Goal: Use online tool/utility: Utilize a website feature to perform a specific function

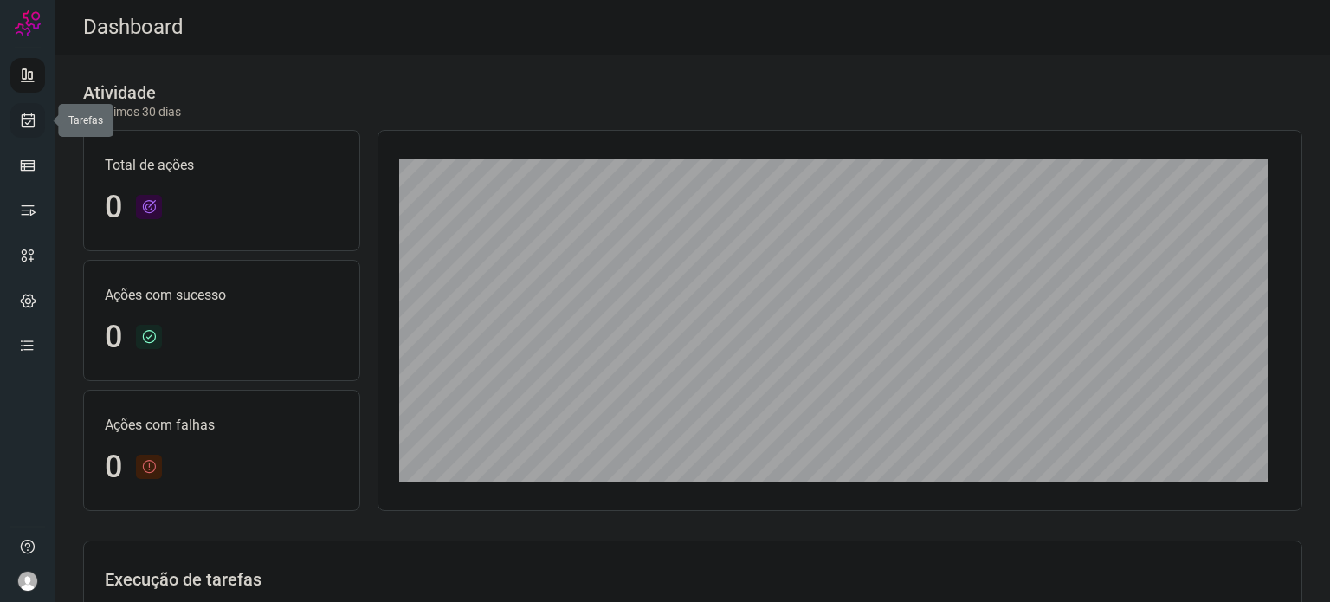
click at [16, 113] on link at bounding box center [27, 120] width 35 height 35
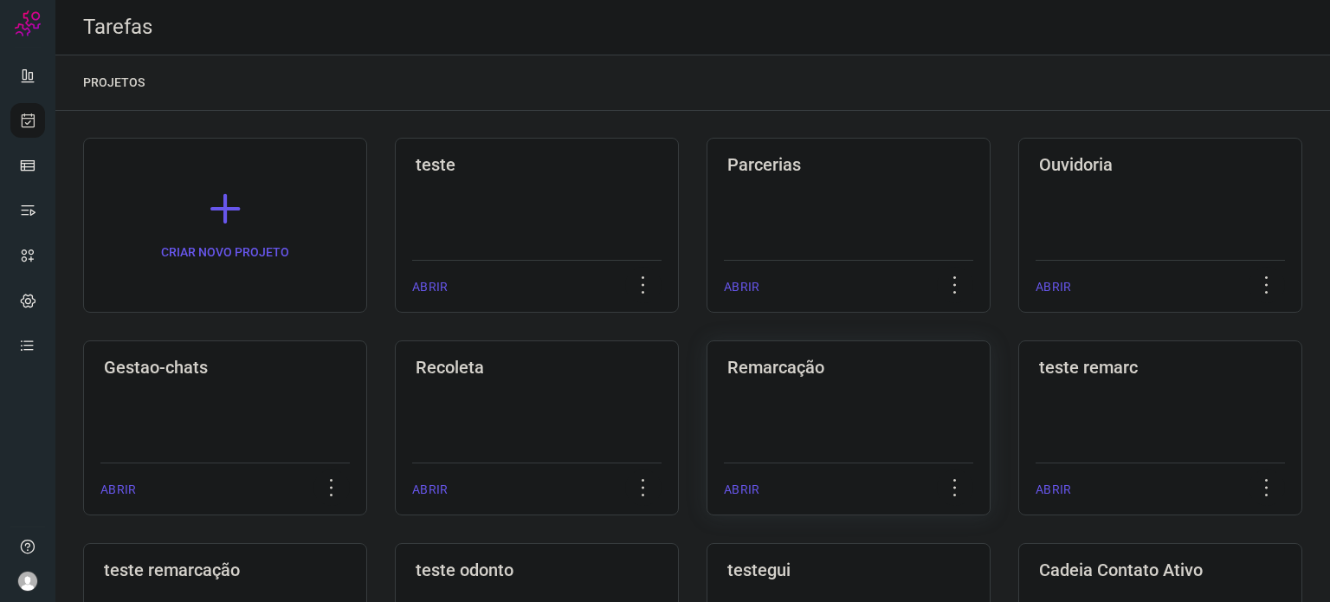
click at [824, 427] on div "Remarcação ABRIR" at bounding box center [849, 427] width 284 height 175
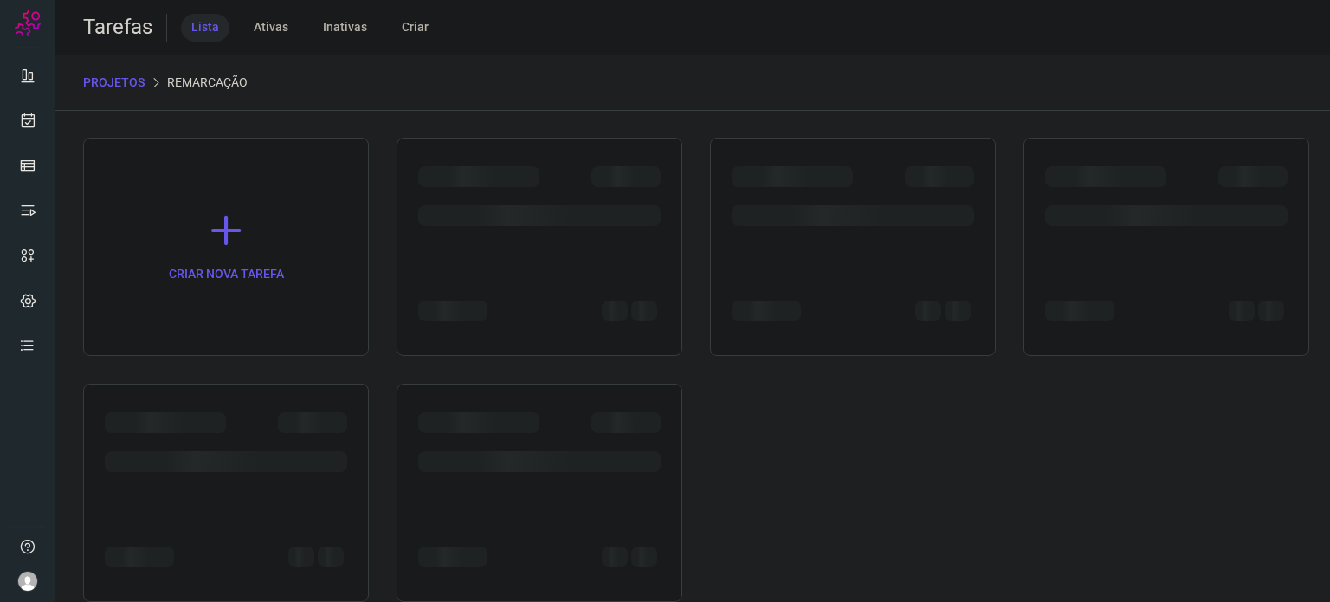
click at [824, 427] on div "CRIAR NOVA TAREFA" at bounding box center [692, 370] width 1219 height 464
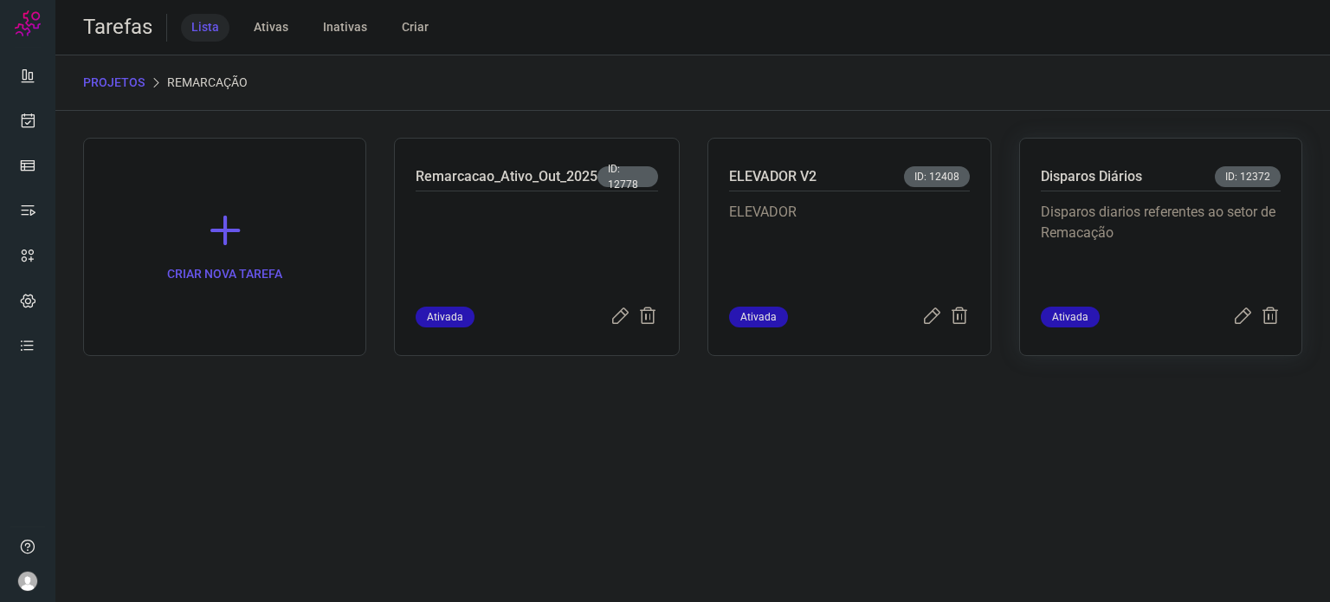
click at [1160, 208] on p "Disparos diarios referentes ao setor de Remacação" at bounding box center [1161, 245] width 240 height 87
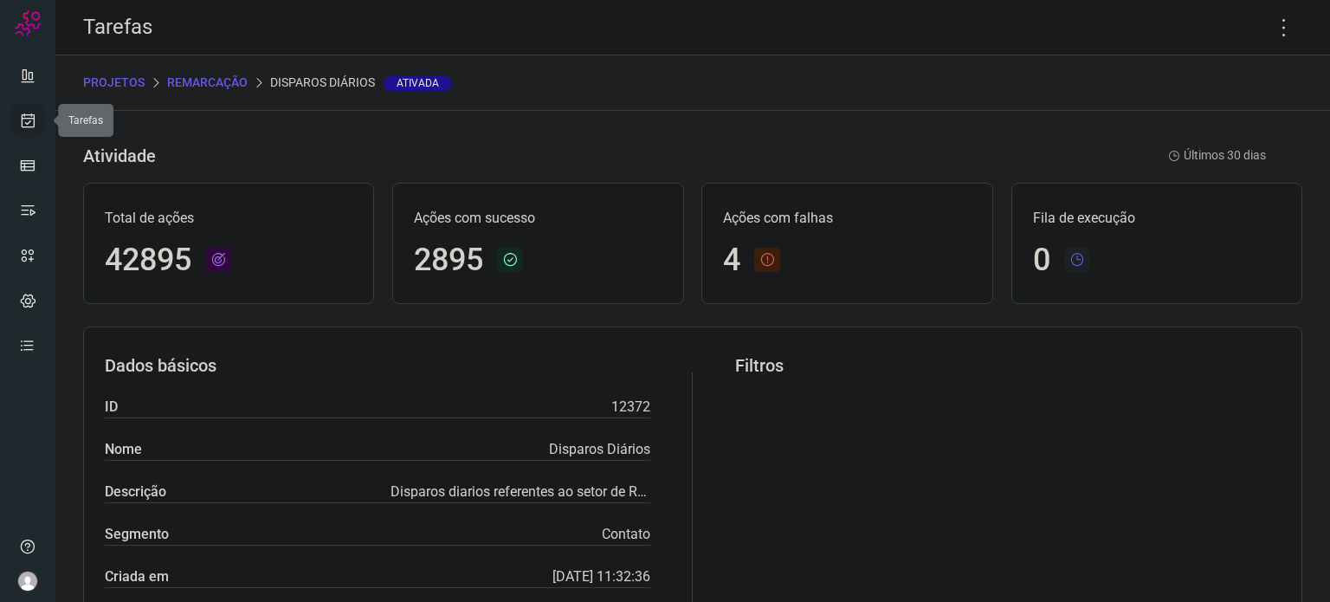
click at [21, 126] on icon at bounding box center [28, 120] width 18 height 17
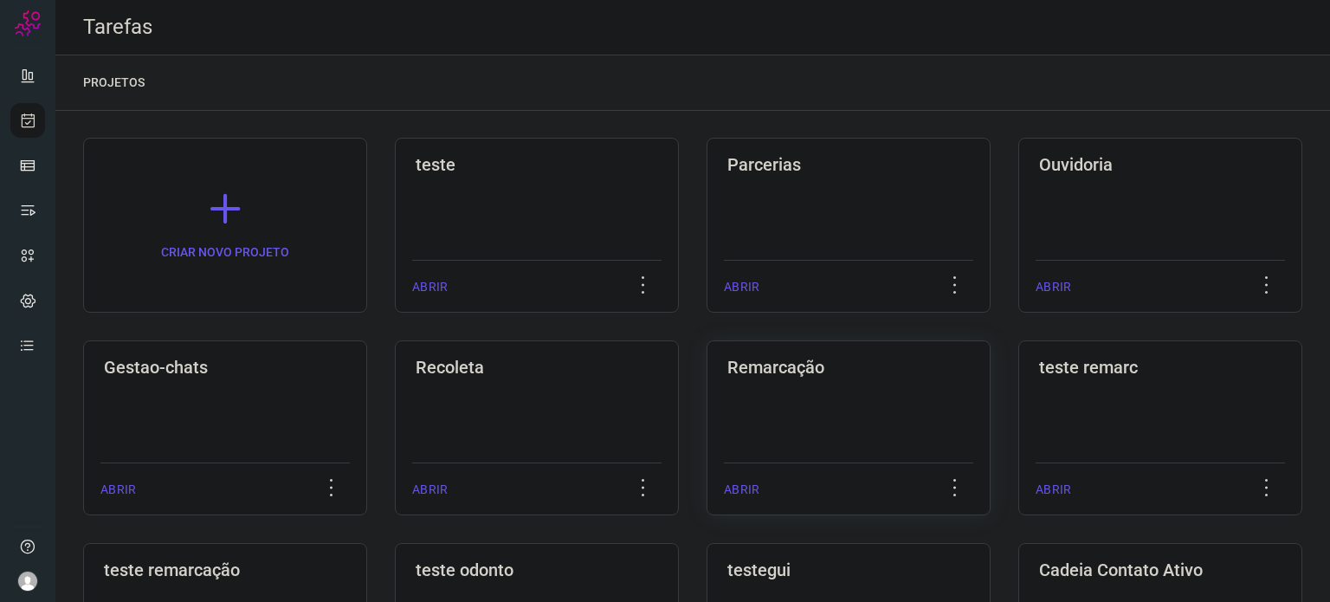
click at [925, 397] on div "Remarcação ABRIR" at bounding box center [849, 427] width 284 height 175
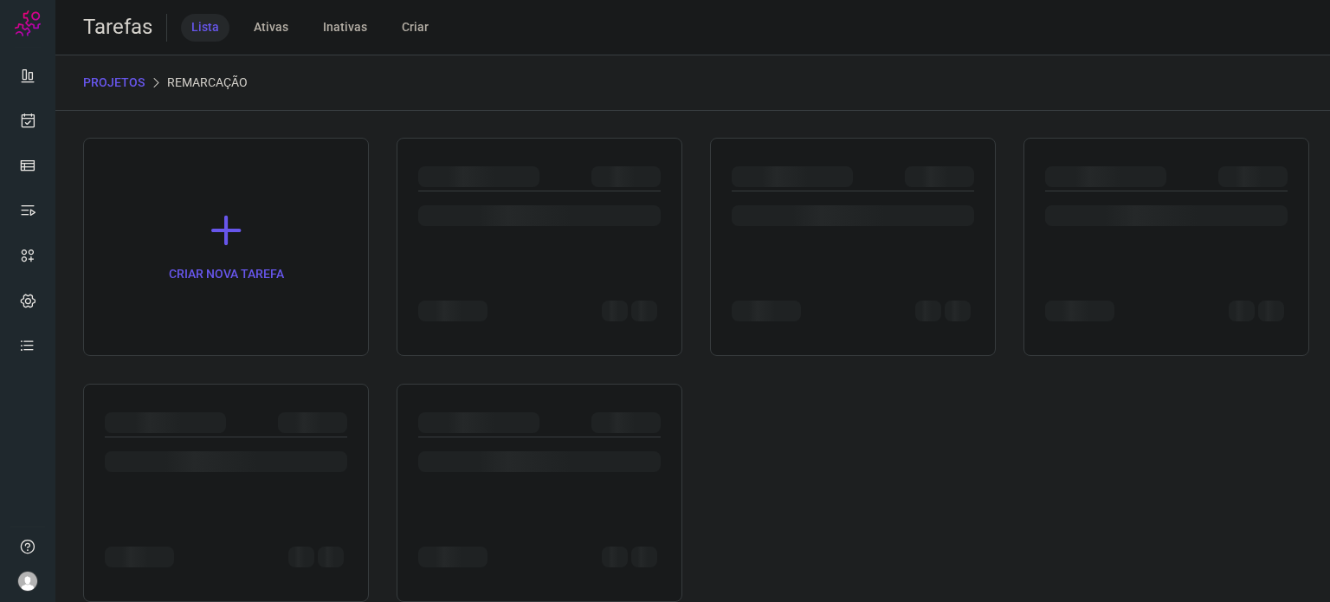
click at [925, 397] on div "CRIAR NOVA TAREFA" at bounding box center [692, 370] width 1219 height 464
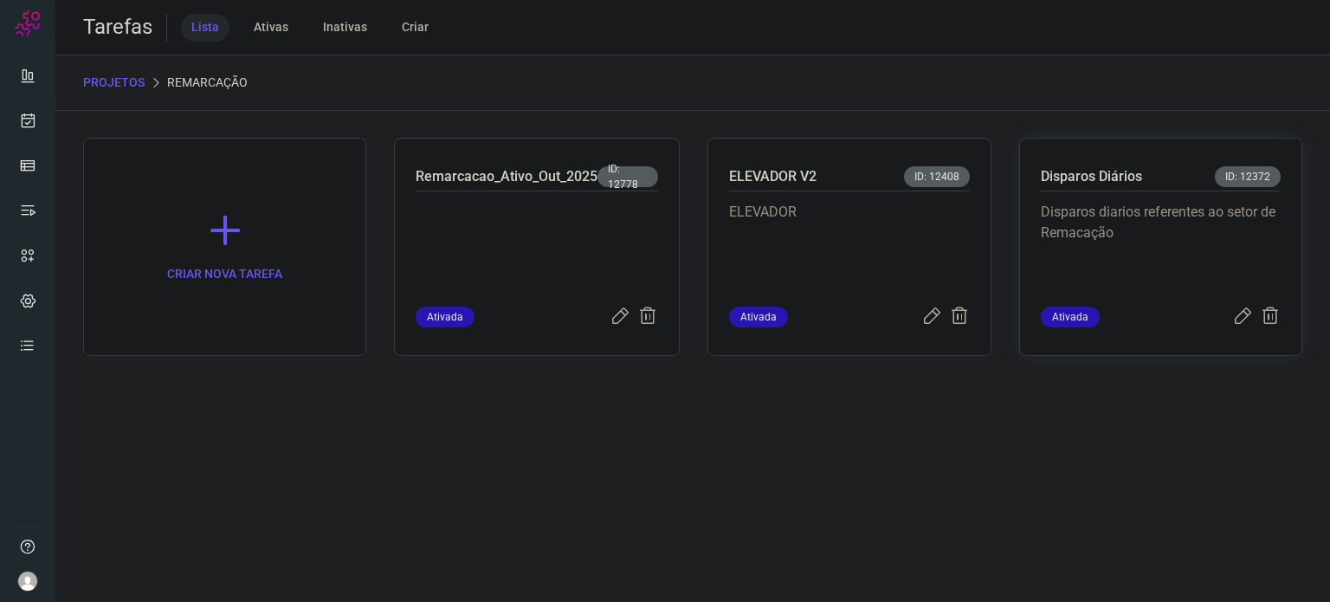
click at [1119, 287] on p "Disparos diarios referentes ao setor de Remacação" at bounding box center [1161, 245] width 240 height 87
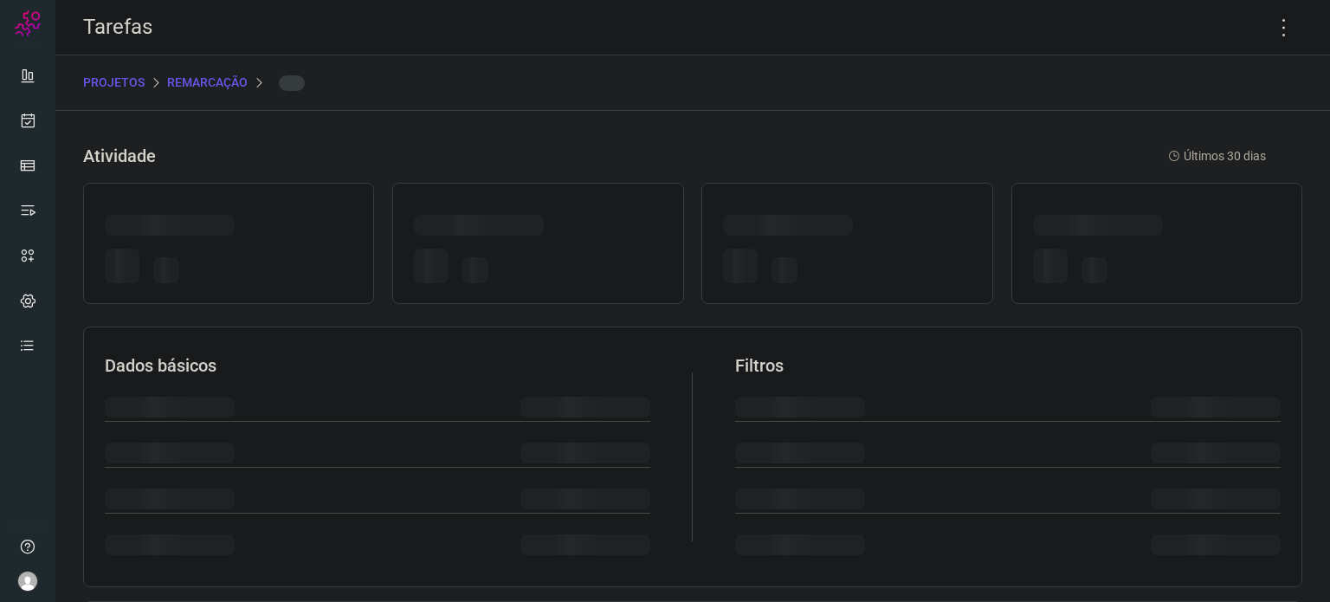
click at [1119, 287] on div at bounding box center [1157, 269] width 248 height 41
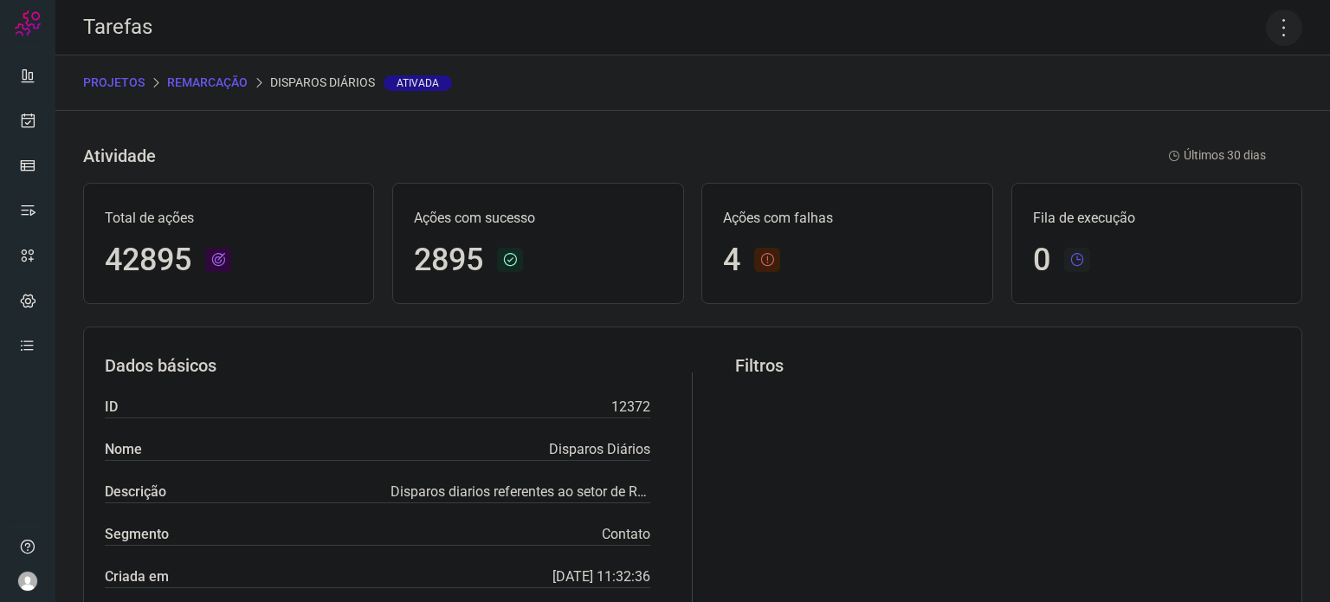
click at [1266, 35] on icon at bounding box center [1284, 28] width 36 height 36
click at [1212, 117] on li "Executar" at bounding box center [1210, 114] width 158 height 28
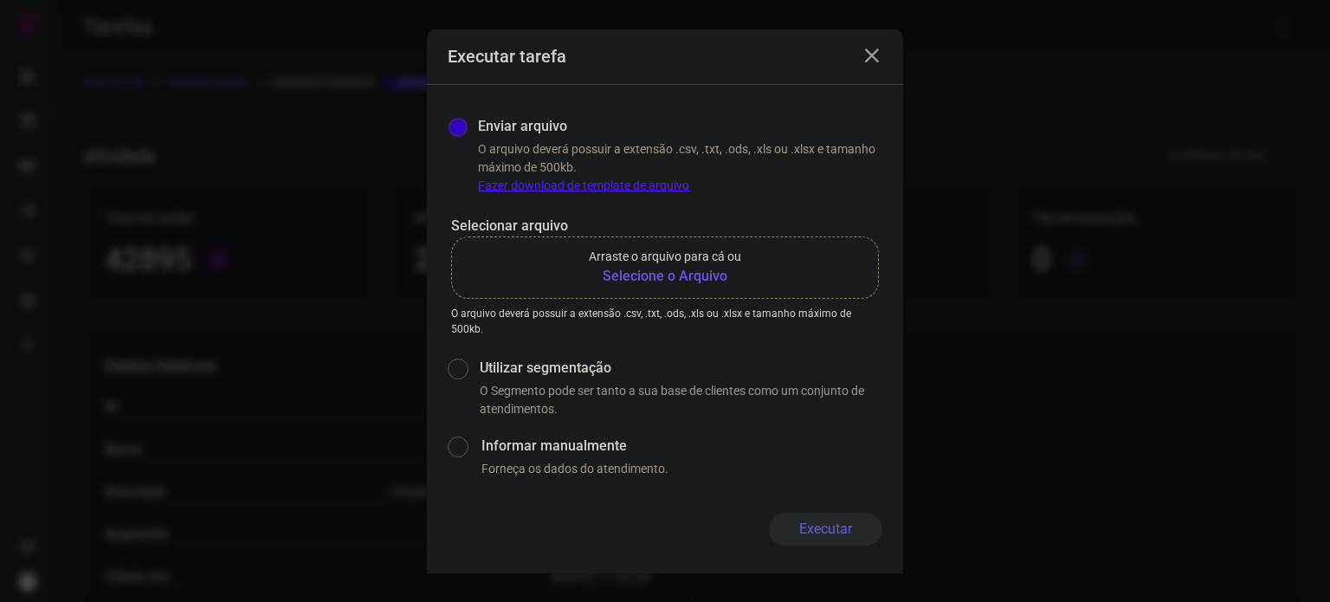
click at [647, 268] on b "Selecione o Arquivo" at bounding box center [665, 276] width 152 height 21
click at [0, 0] on input "Arraste o arquivo para cá ou Selecione o Arquivo" at bounding box center [0, 0] width 0 height 0
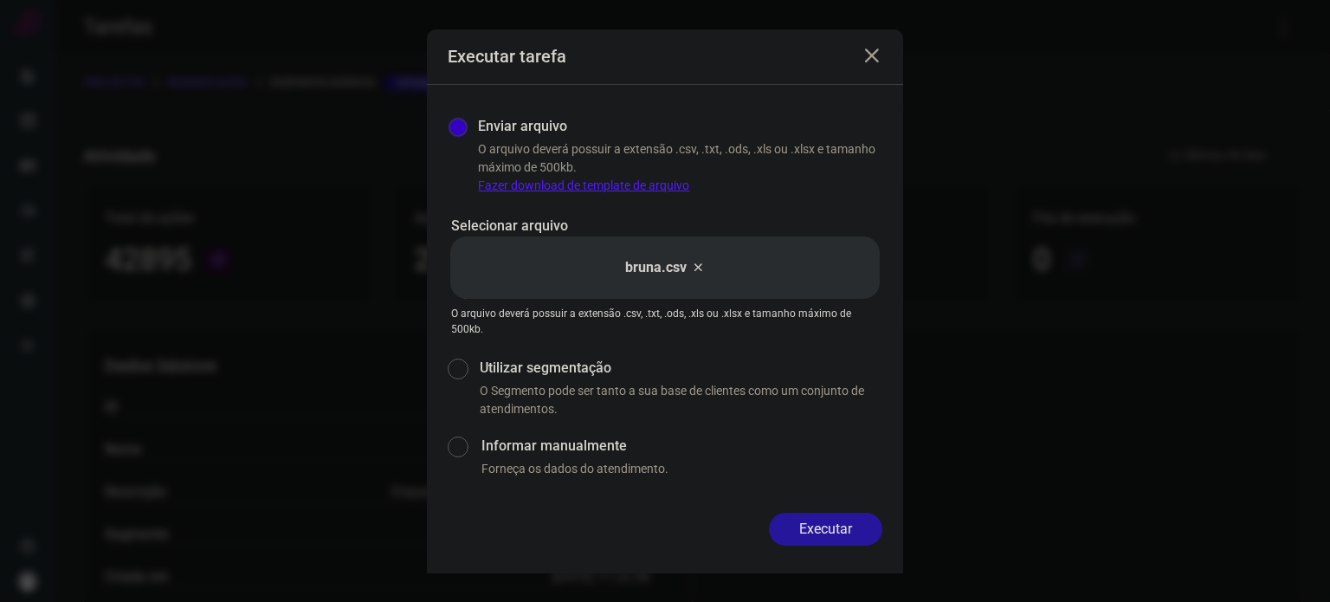
click at [835, 531] on button "Executar" at bounding box center [825, 529] width 113 height 33
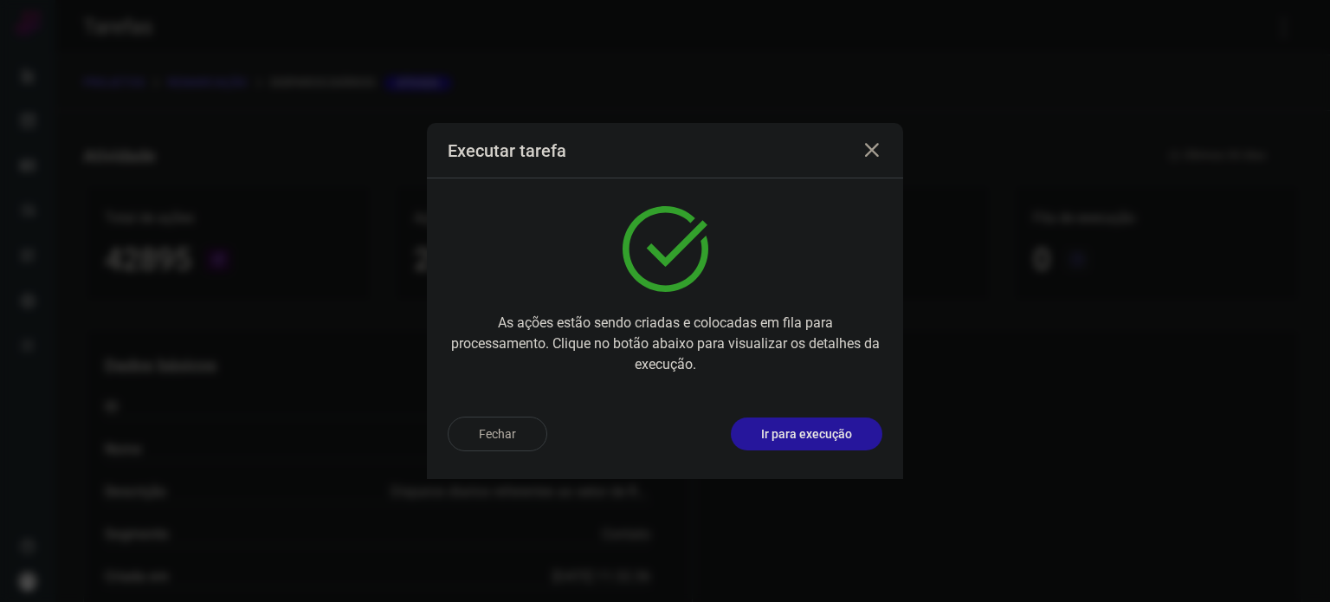
click at [748, 435] on button "Ir para execução" at bounding box center [807, 433] width 152 height 33
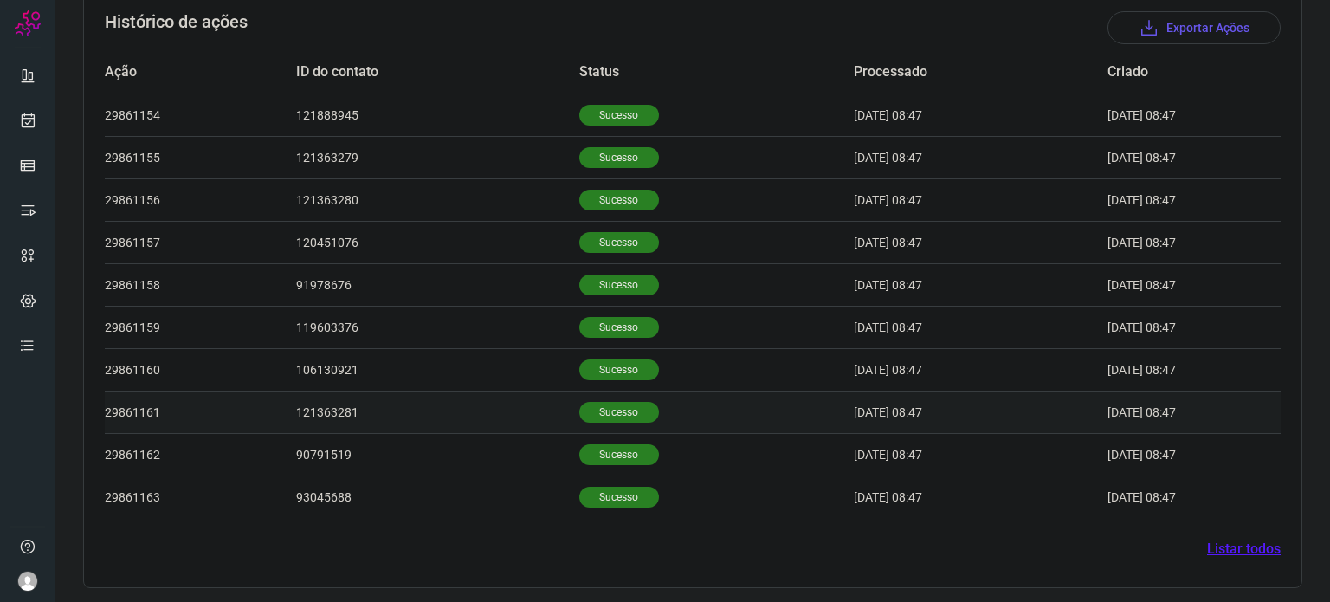
scroll to position [535, 0]
click at [592, 355] on td "Sucesso" at bounding box center [716, 367] width 275 height 42
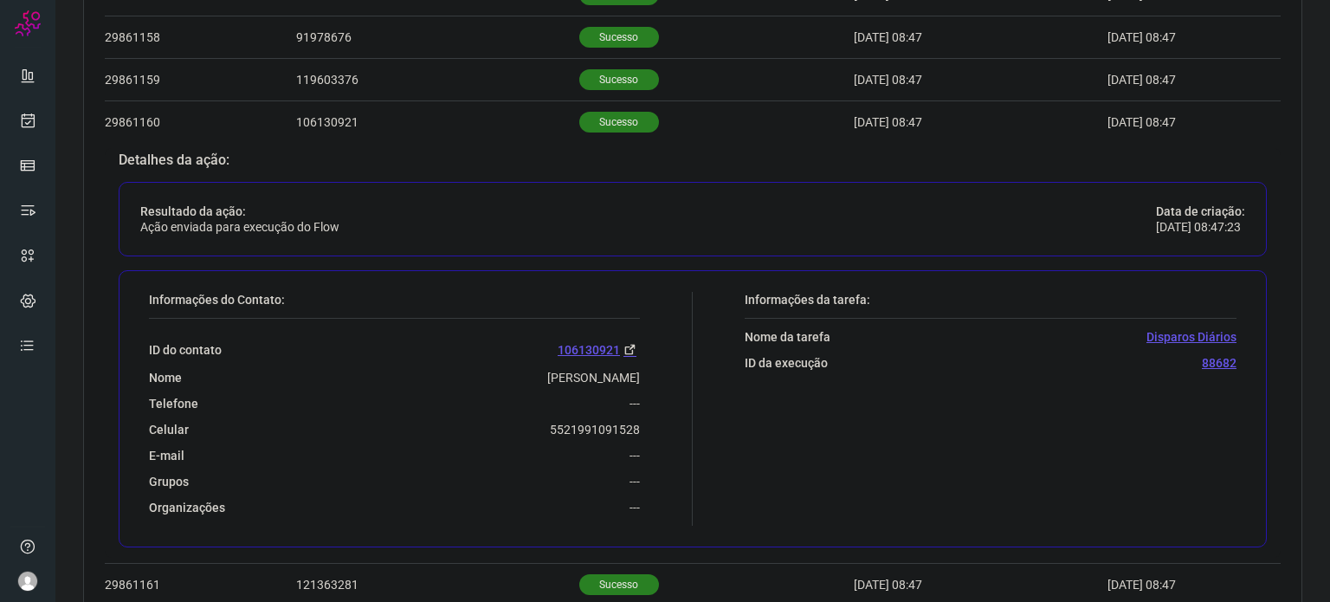
scroll to position [882, 0]
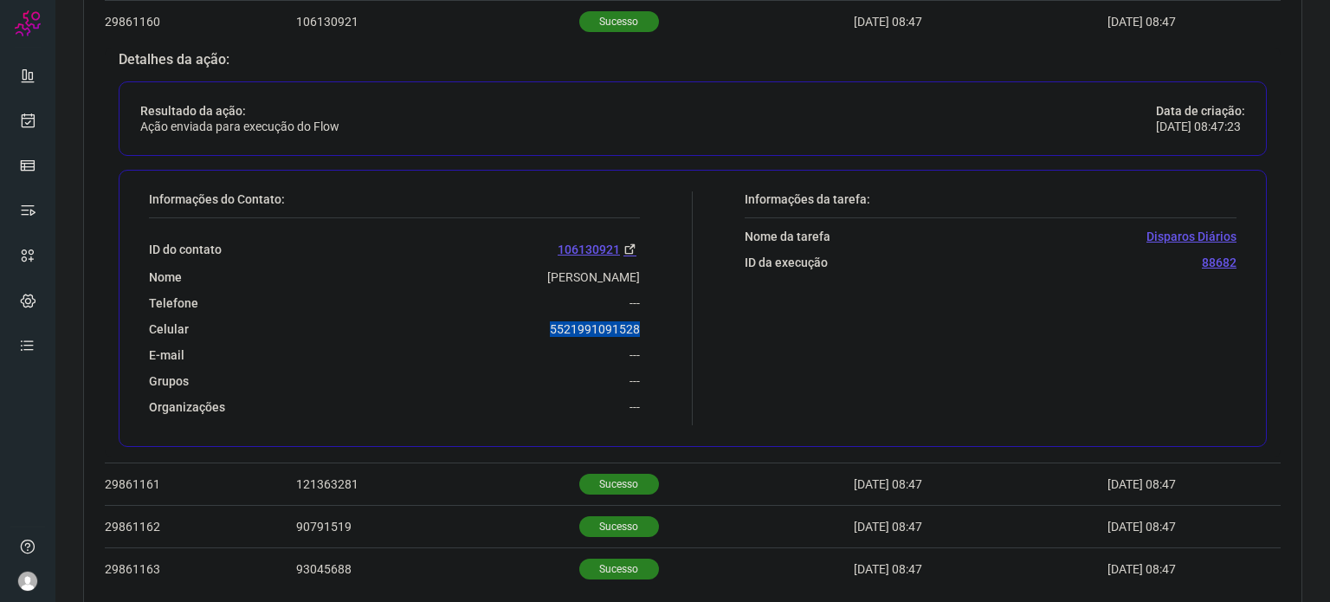
drag, startPoint x: 540, startPoint y: 328, endPoint x: 632, endPoint y: 331, distance: 91.8
click at [632, 331] on div "Celular 5521991091528" at bounding box center [394, 329] width 491 height 16
copy p "5521991091528"
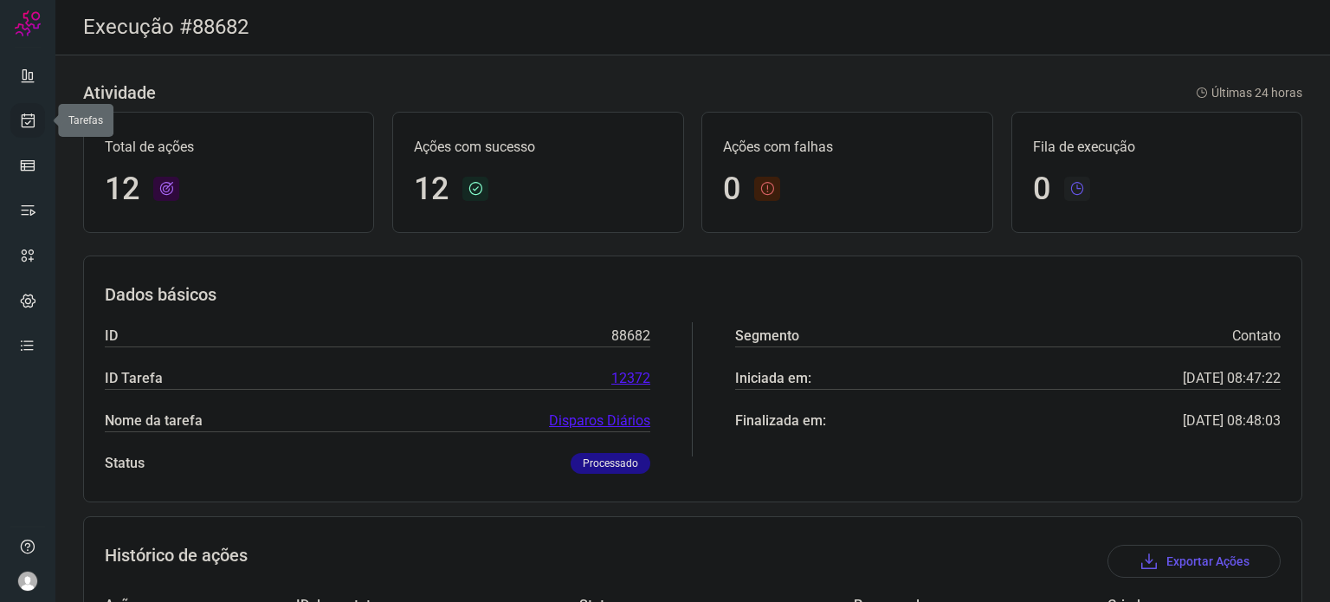
click at [33, 131] on link at bounding box center [27, 120] width 35 height 35
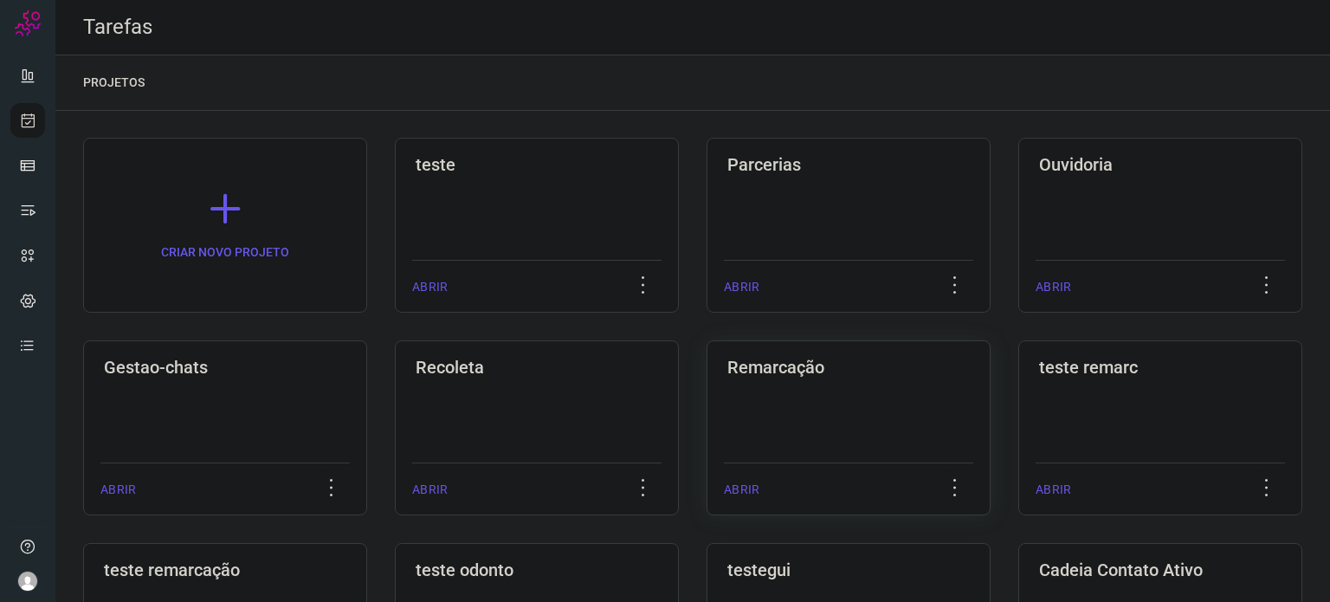
click at [755, 392] on div "Remarcação ABRIR" at bounding box center [849, 427] width 284 height 175
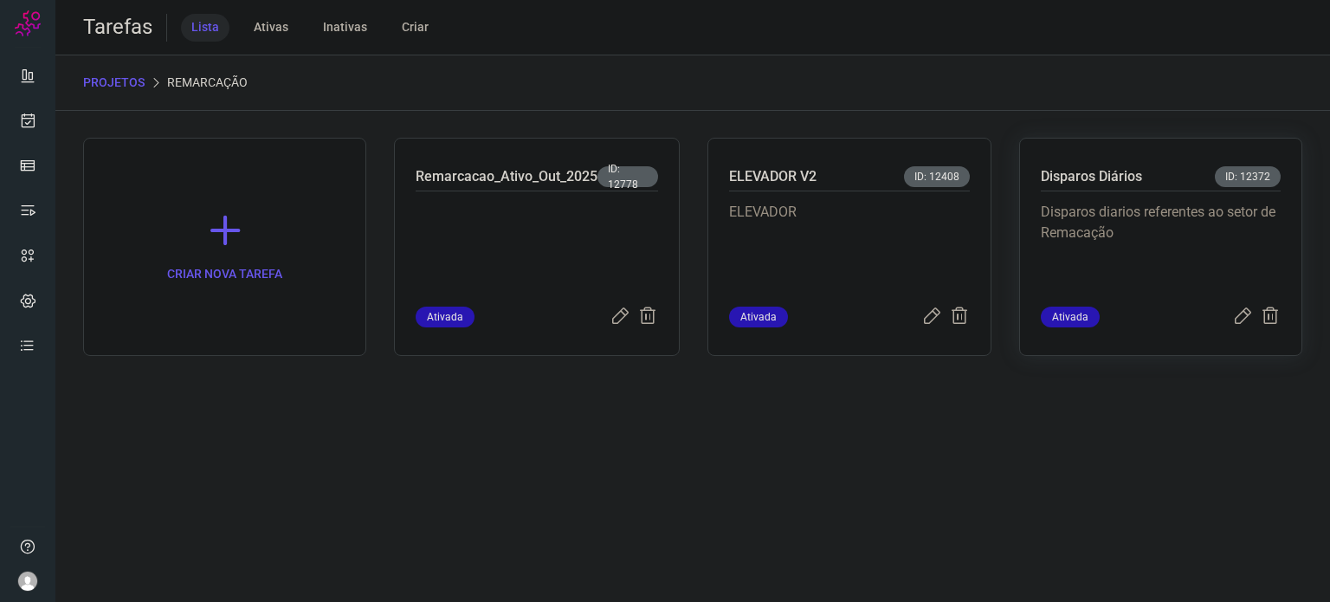
click at [1117, 263] on p "Disparos diarios referentes ao setor de Remacação" at bounding box center [1161, 245] width 240 height 87
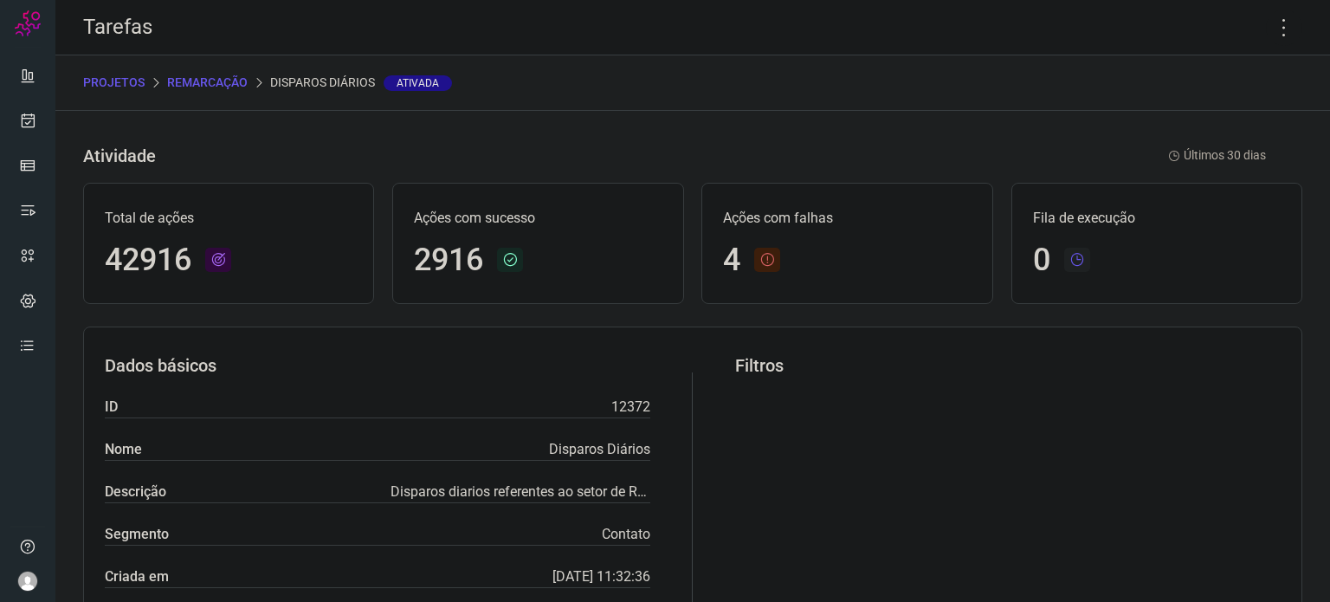
drag, startPoint x: 1214, startPoint y: 388, endPoint x: 1113, endPoint y: 398, distance: 101.8
click at [1214, 388] on div "Filtros" at bounding box center [1008, 492] width 546 height 275
click at [1279, 23] on icon at bounding box center [1284, 28] width 36 height 36
click at [1215, 119] on li "Executar" at bounding box center [1210, 114] width 158 height 28
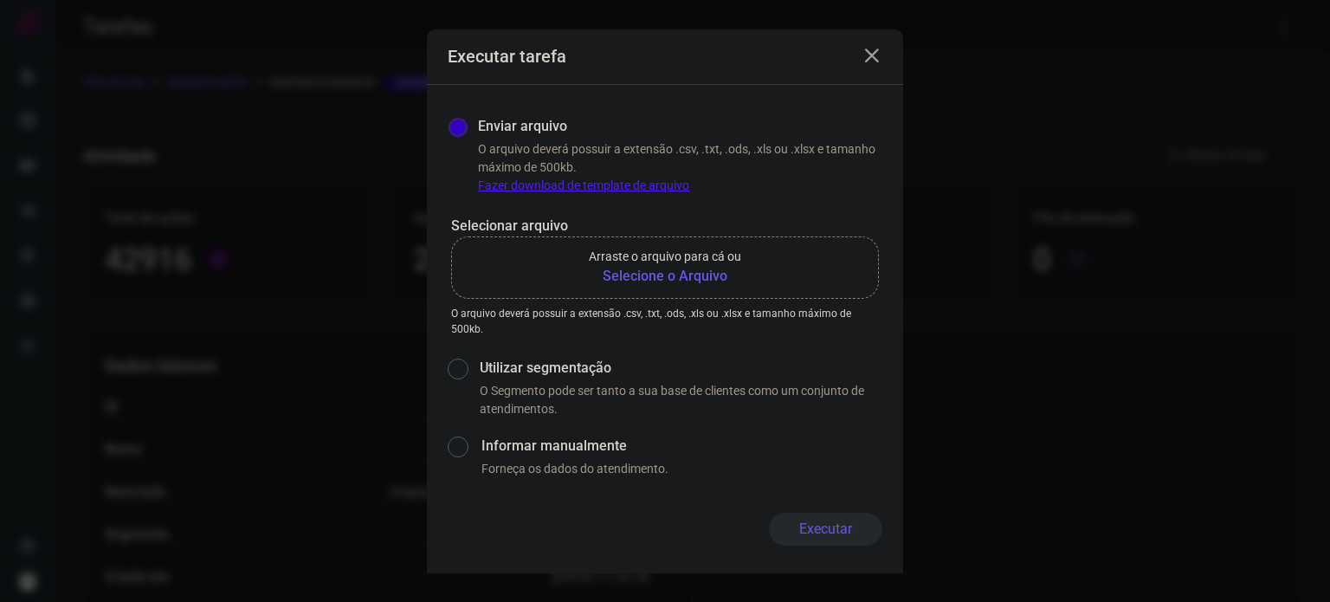
click at [1213, 119] on div "Executar tarefa Enviar arquivo O arquivo deverá possuir a extensão .csv, .txt, …" at bounding box center [665, 301] width 1330 height 602
click at [723, 273] on b "Selecione o Arquivo" at bounding box center [665, 276] width 152 height 21
click at [0, 0] on input "Arraste o arquivo para cá ou Selecione o Arquivo" at bounding box center [0, 0] width 0 height 0
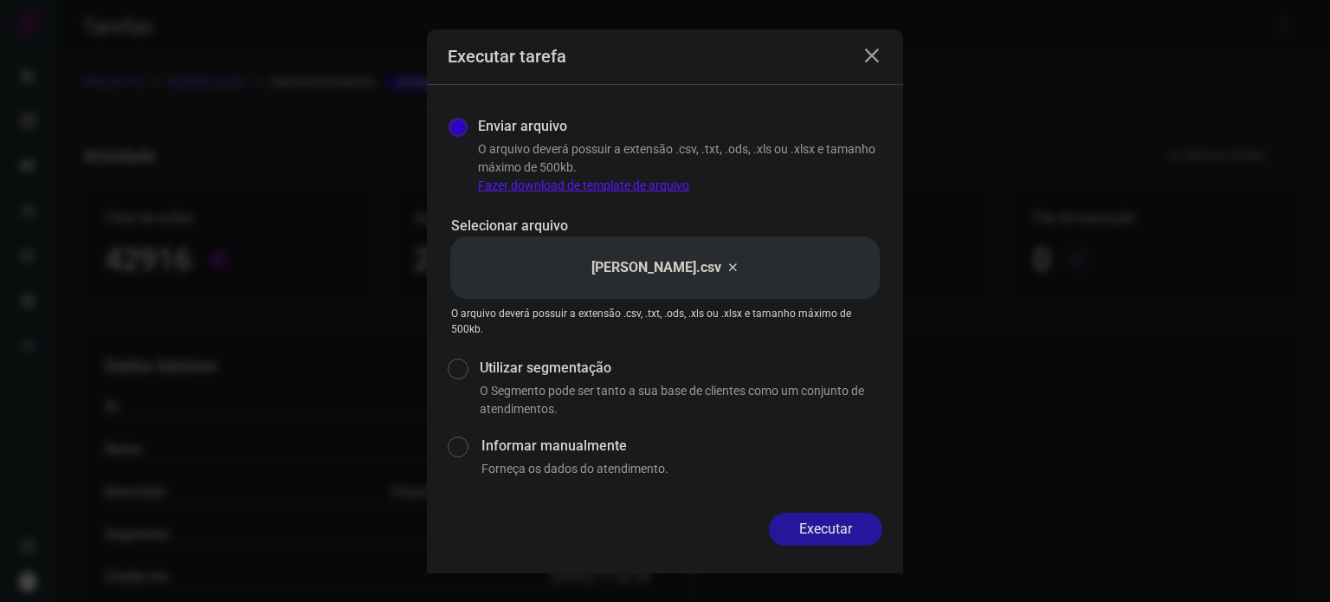
click at [816, 529] on button "Executar" at bounding box center [825, 529] width 113 height 33
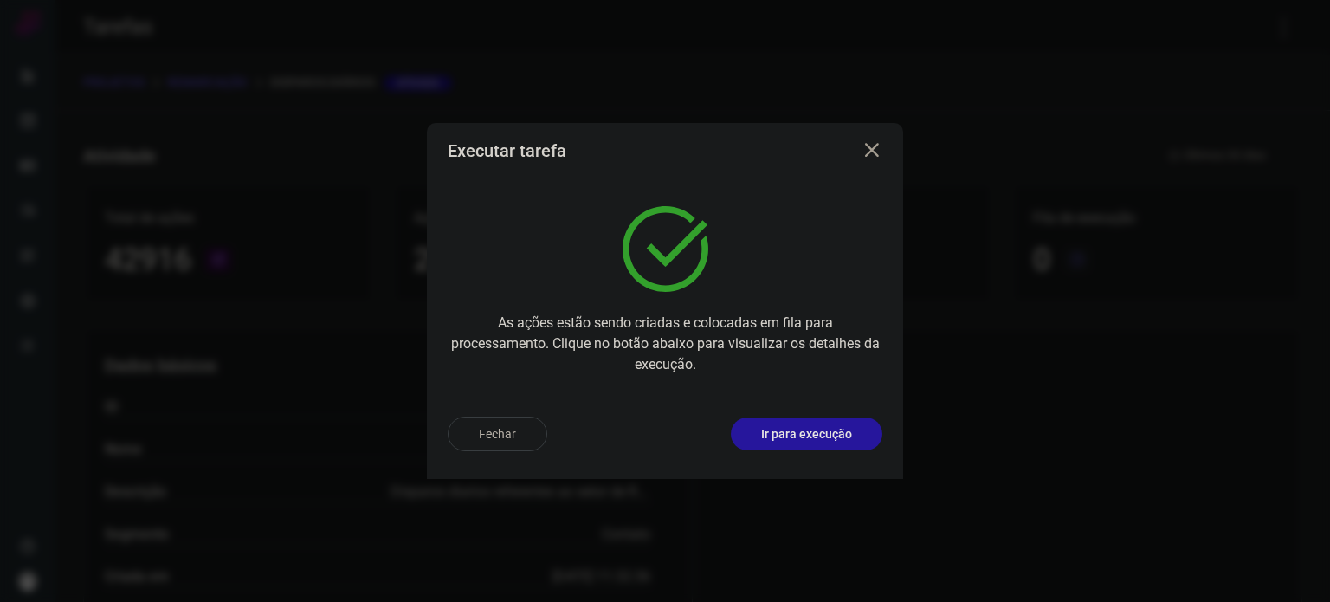
click at [828, 429] on p "Ir para execução" at bounding box center [806, 434] width 91 height 18
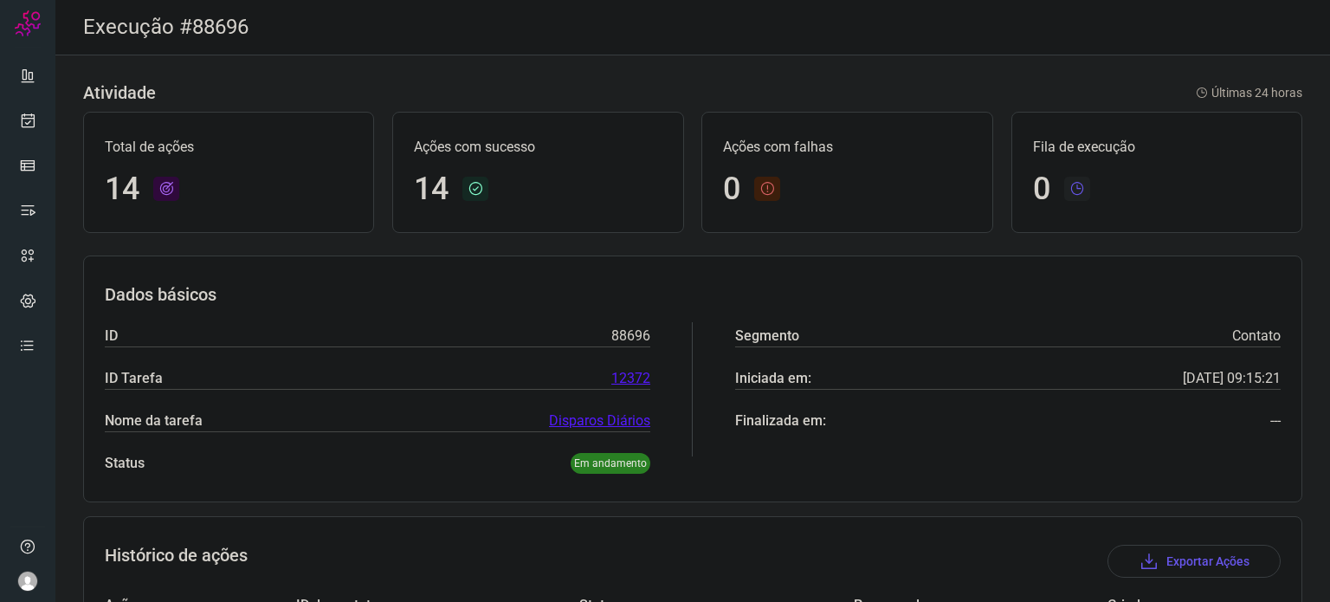
scroll to position [520, 0]
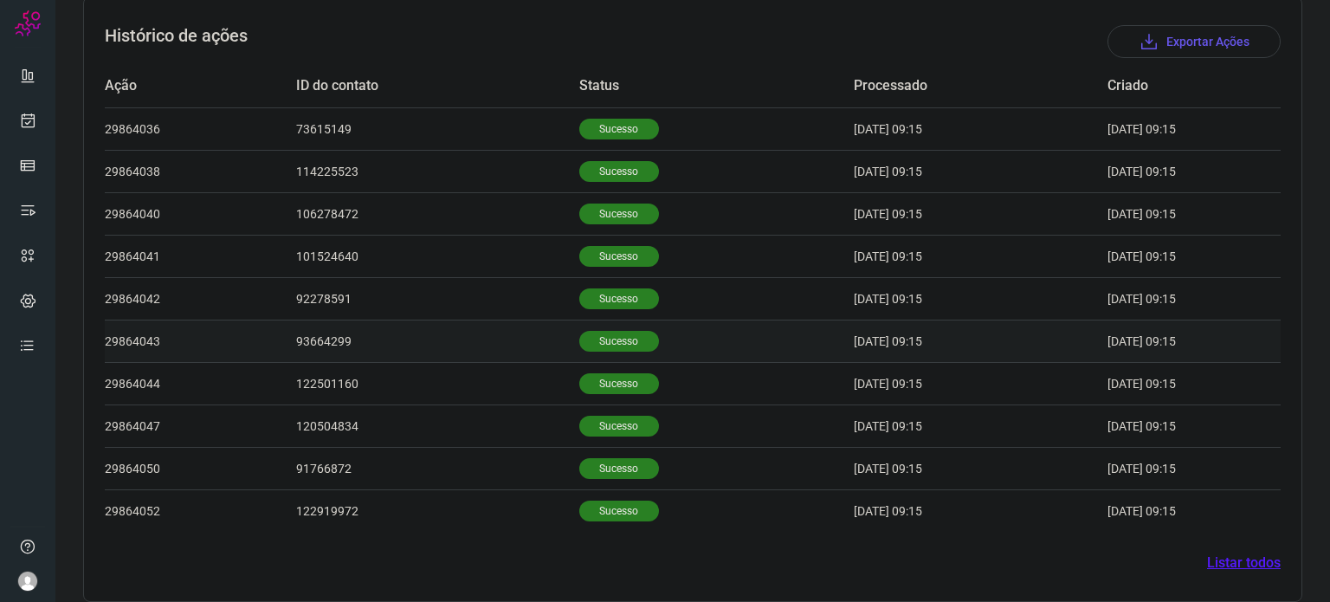
click at [608, 321] on td "Sucesso" at bounding box center [716, 341] width 275 height 42
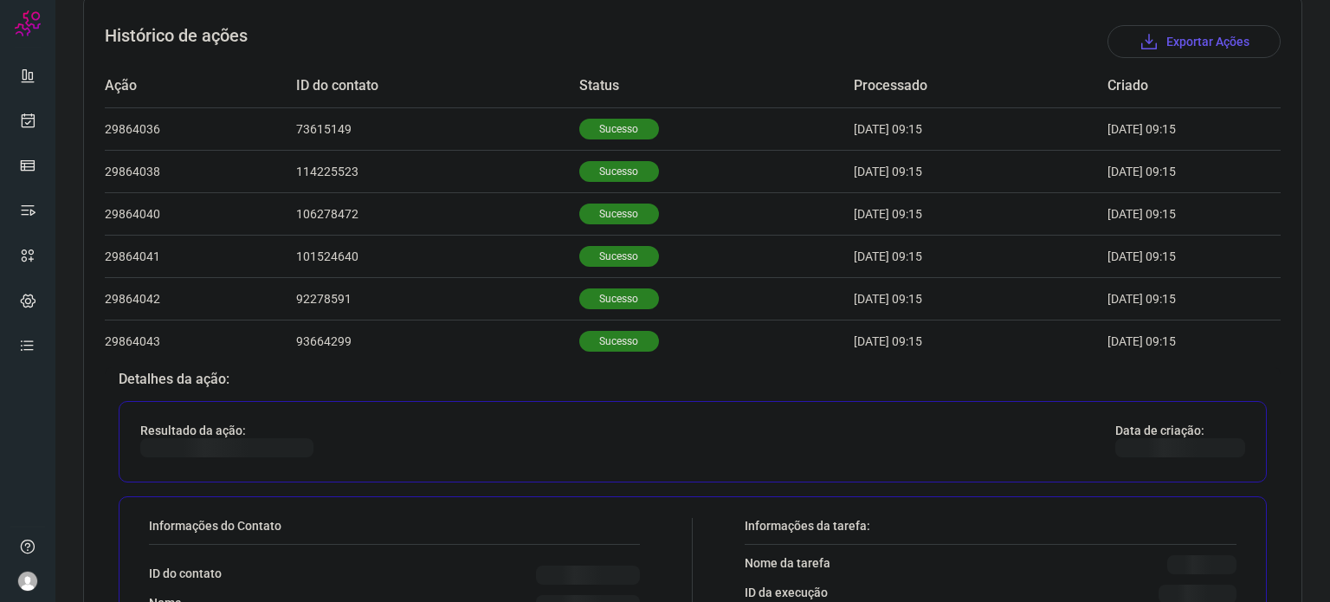
scroll to position [866, 0]
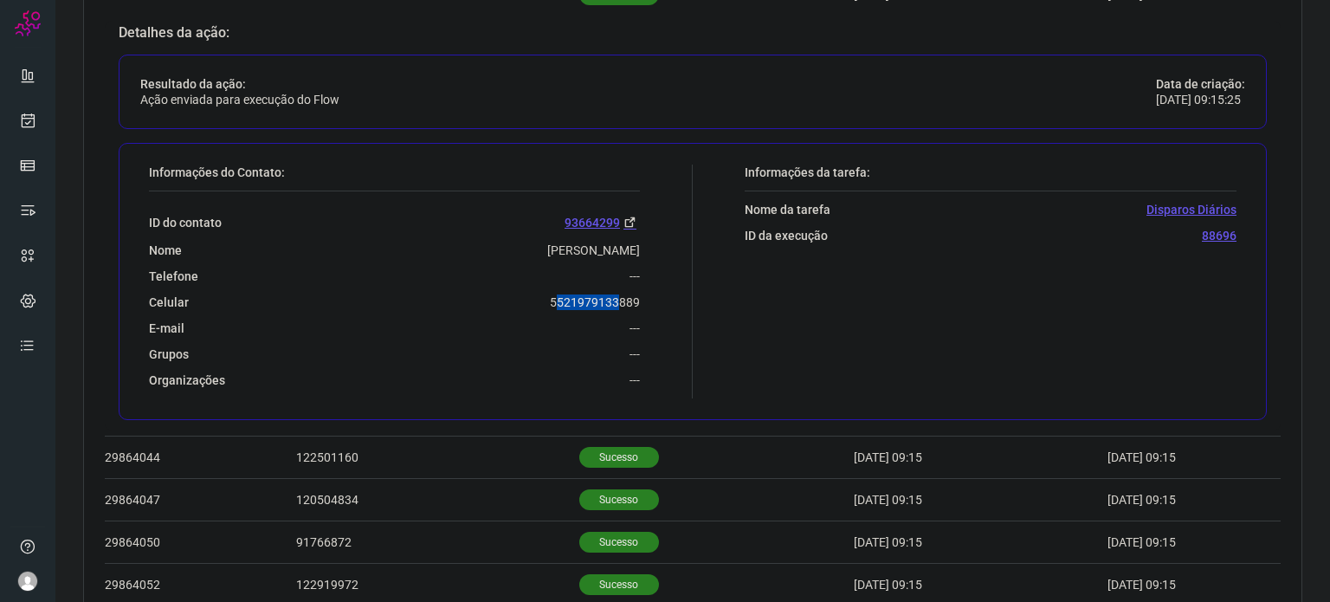
drag, startPoint x: 549, startPoint y: 297, endPoint x: 612, endPoint y: 296, distance: 63.2
click at [612, 296] on p "5521979133889" at bounding box center [595, 302] width 90 height 16
drag, startPoint x: 554, startPoint y: 296, endPoint x: 544, endPoint y: 293, distance: 11.0
click at [553, 295] on p "5521979133889" at bounding box center [595, 302] width 90 height 16
click at [538, 291] on div "ID do contato 93664299 Nome [PERSON_NAME] Telefone --- Celular [PHONE_NUMBER] E…" at bounding box center [394, 289] width 491 height 197
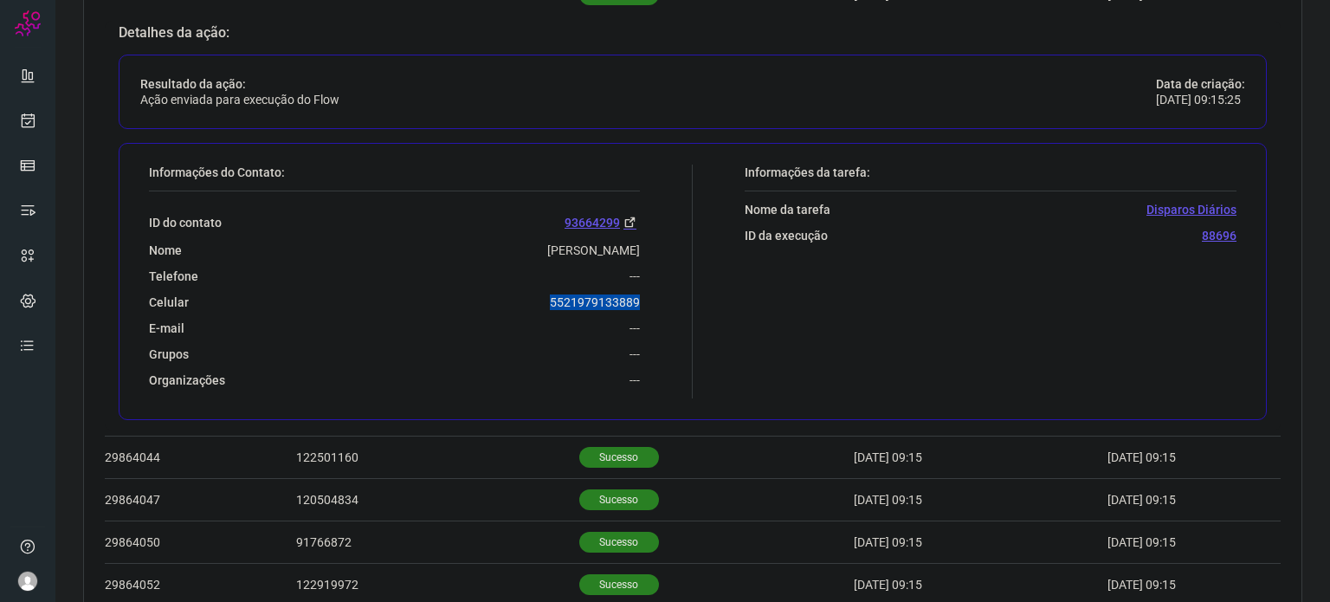
drag, startPoint x: 543, startPoint y: 295, endPoint x: 635, endPoint y: 301, distance: 92.0
click at [635, 301] on div "Informações do Contato: ID do contato 93664299 Nome [PERSON_NAME] Telefone --- …" at bounding box center [416, 282] width 552 height 234
copy p "5521979133889"
